Goal: Task Accomplishment & Management: Use online tool/utility

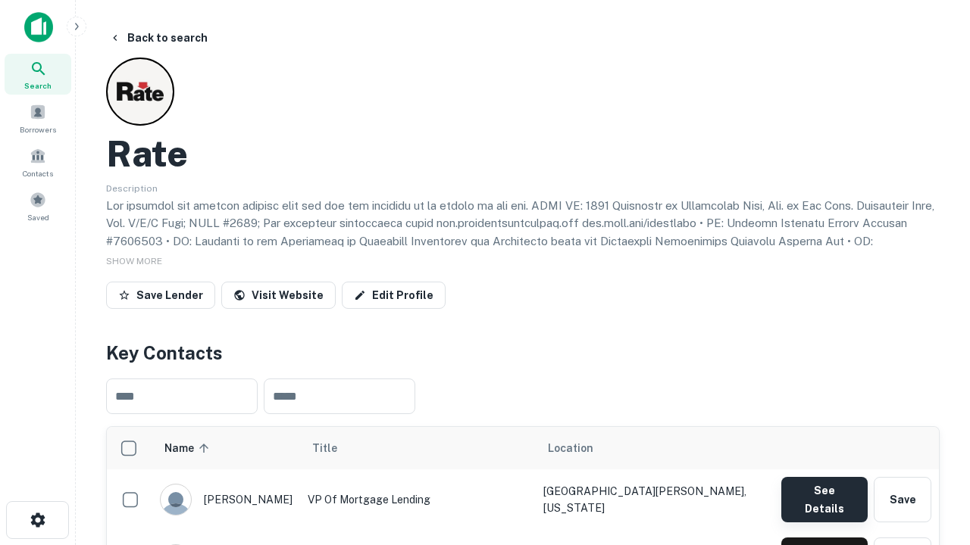
click at [823, 492] on button "See Details" at bounding box center [824, 499] width 86 height 45
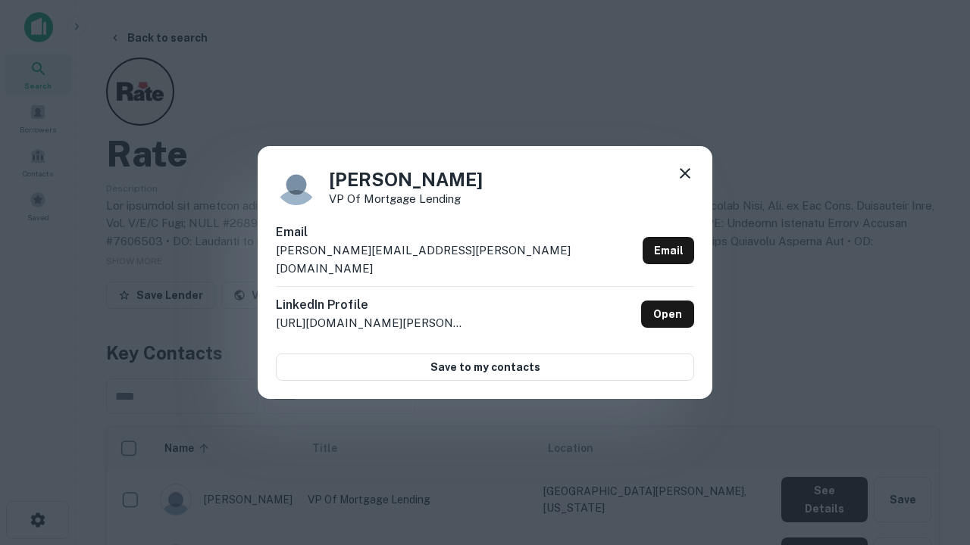
click at [685, 183] on icon at bounding box center [685, 173] width 18 height 18
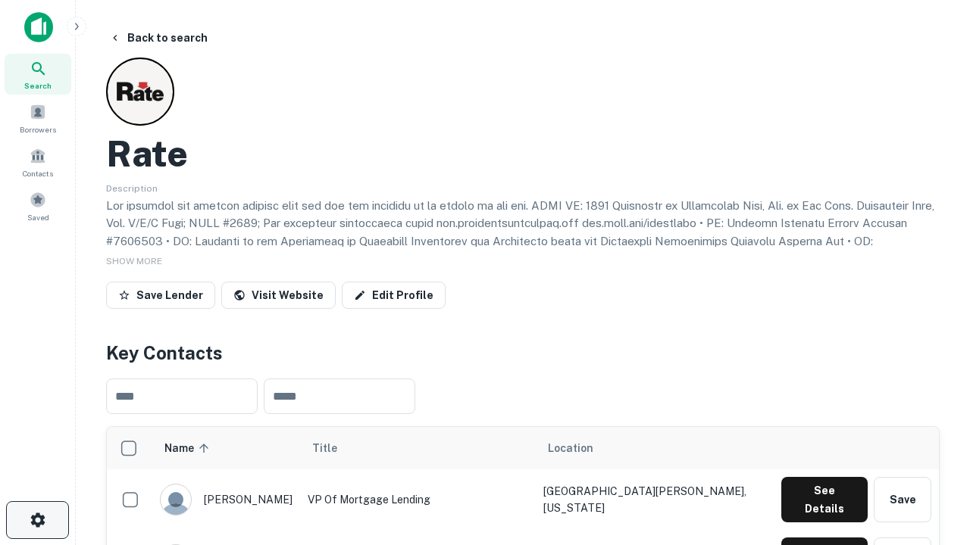
click at [37, 520] on icon "button" at bounding box center [38, 520] width 18 height 18
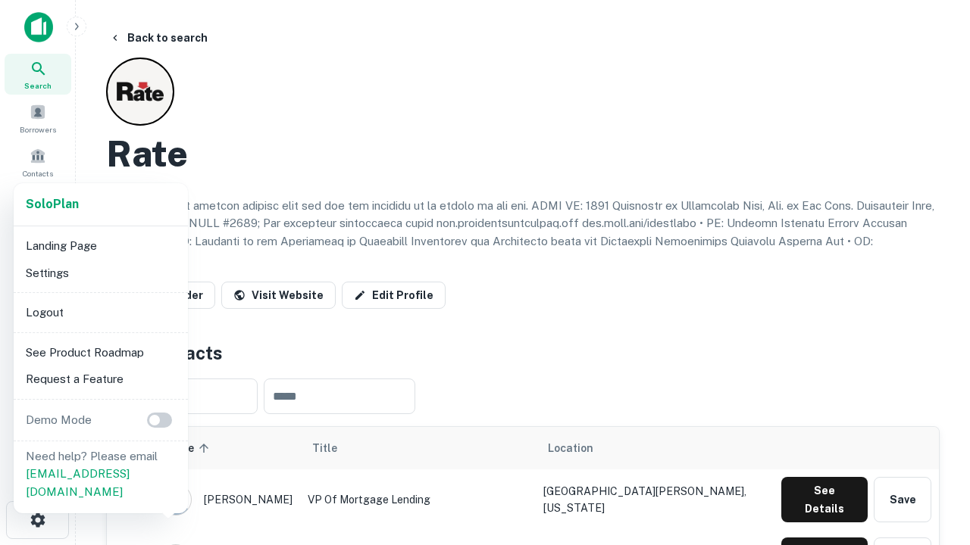
click at [100, 312] on li "Logout" at bounding box center [101, 312] width 162 height 27
